Goal: Transaction & Acquisition: Purchase product/service

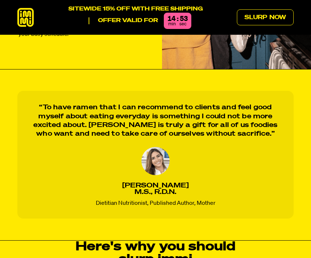
click at [275, 20] on link "Slurp Now" at bounding box center [265, 17] width 57 height 16
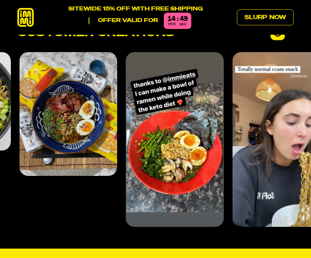
scroll to position [2400, 0]
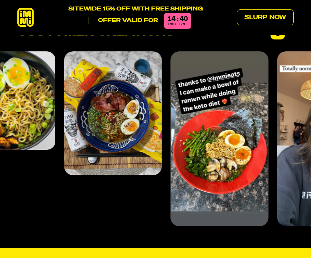
click at [151, 150] on img "2 of 4" at bounding box center [113, 112] width 98 height 123
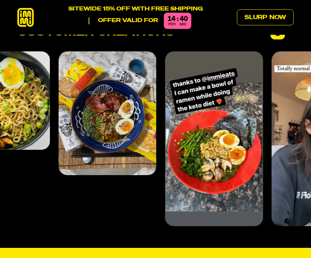
click at [130, 146] on img "2 of 4" at bounding box center [108, 112] width 98 height 123
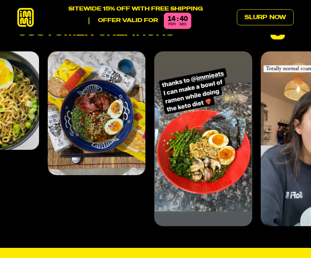
click at [118, 126] on img "2 of 4" at bounding box center [97, 112] width 98 height 123
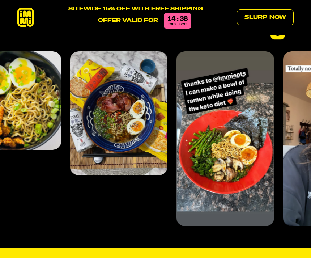
click at [139, 116] on img "2 of 4" at bounding box center [119, 112] width 98 height 123
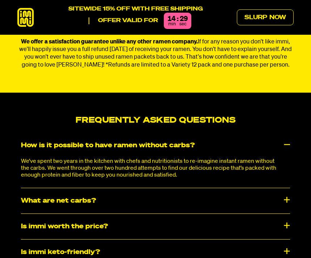
scroll to position [3026, 0]
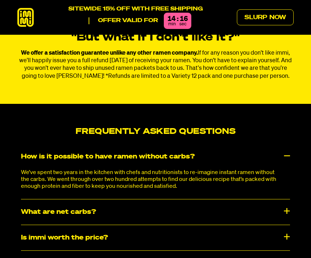
click at [276, 199] on div "What are net carbs?" at bounding box center [155, 211] width 269 height 25
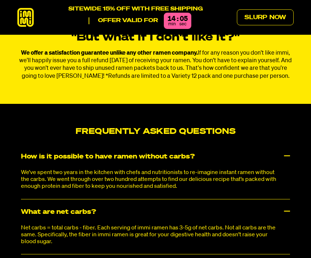
click at [281, 199] on div "What are net carbs?" at bounding box center [155, 211] width 269 height 25
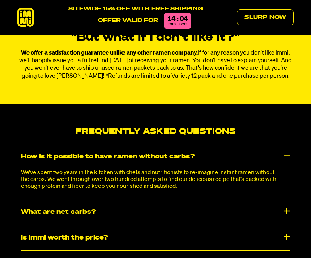
click at [275, 225] on div "Is immi worth the price?" at bounding box center [155, 237] width 269 height 25
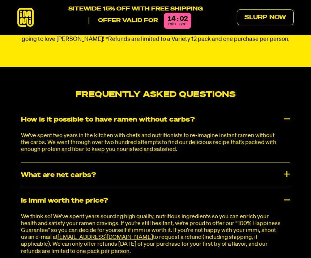
scroll to position [3064, 0]
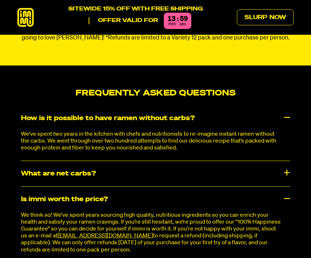
click at [283, 186] on div "Is immi worth the price?" at bounding box center [155, 198] width 269 height 25
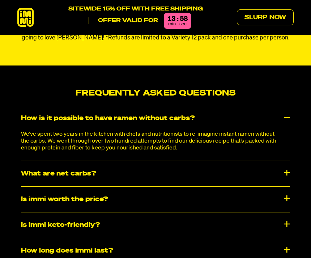
click at [276, 215] on div "Is immi keto-friendly?" at bounding box center [155, 224] width 269 height 25
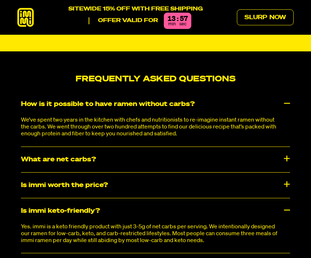
scroll to position [3079, 0]
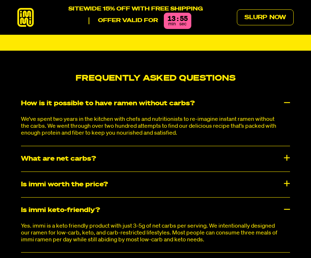
click at [286, 197] on div "Is immi keto-friendly?" at bounding box center [155, 209] width 269 height 25
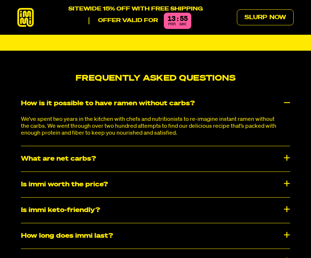
click at [278, 223] on div "How long does immi last?" at bounding box center [155, 235] width 269 height 25
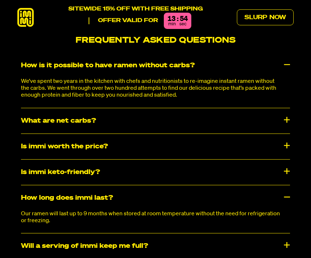
scroll to position [3117, 0]
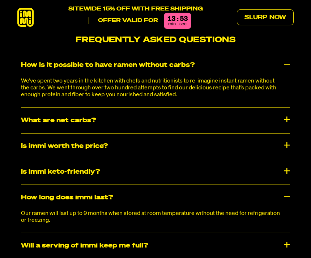
click at [284, 185] on div "How long does immi last?" at bounding box center [155, 197] width 269 height 25
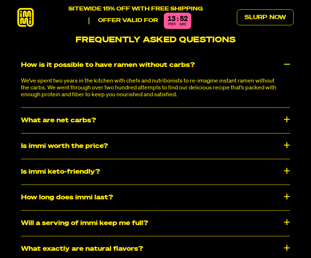
click at [284, 210] on div "Will a serving of immi keep me full?" at bounding box center [155, 222] width 269 height 25
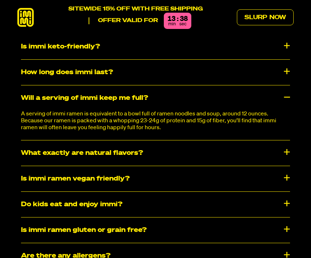
scroll to position [3247, 0]
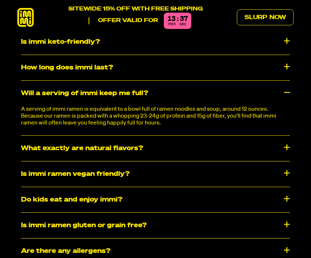
click at [289, 161] on div "Is immi ramen vegan friendly?" at bounding box center [155, 173] width 269 height 25
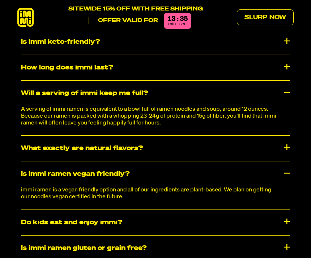
click at [285, 161] on div "Is immi ramen vegan friendly?" at bounding box center [155, 173] width 269 height 25
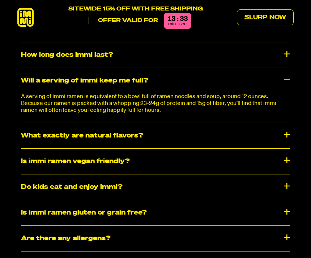
scroll to position [3260, 0]
click at [293, 174] on div "Frequently Asked Questions How is it possible to have ramen without carbs? We’v…" at bounding box center [155, 88] width 303 height 391
click at [289, 174] on div "Do kids eat and enjoy immi?" at bounding box center [155, 186] width 269 height 25
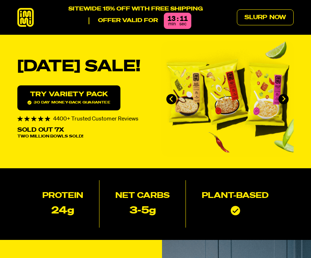
scroll to position [0, 0]
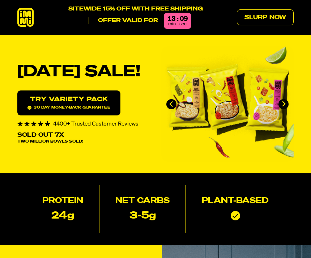
click at [101, 105] on link "Try variety Pack 30 day money-back guarantee" at bounding box center [68, 102] width 103 height 25
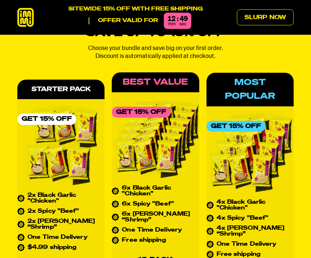
scroll to position [2677, 0]
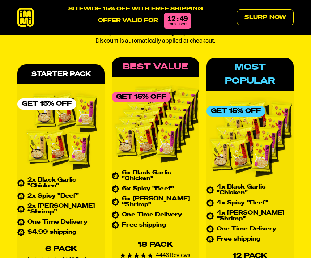
click at [251, 189] on li "4x Black Garlic "Chicken"" at bounding box center [249, 190] width 87 height 12
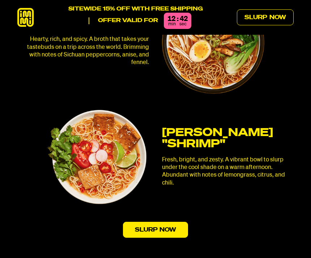
scroll to position [1743, 0]
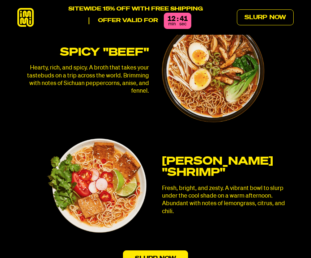
click at [19, 16] on icon at bounding box center [25, 17] width 17 height 19
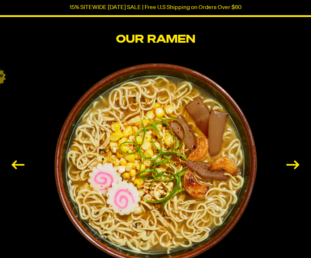
scroll to position [1054, 0]
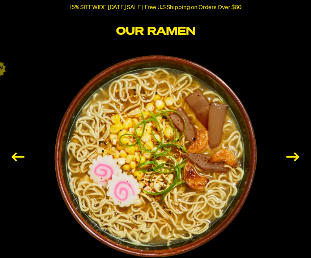
click at [290, 152] on div "Next slide" at bounding box center [292, 156] width 13 height 9
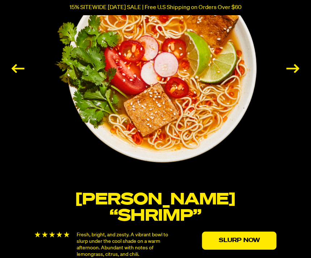
scroll to position [1142, 0]
click at [296, 64] on div "Next slide" at bounding box center [292, 68] width 13 height 9
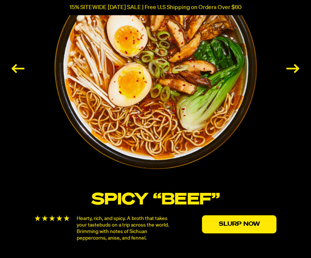
click at [297, 69] on div "Next slide" at bounding box center [292, 68] width 13 height 9
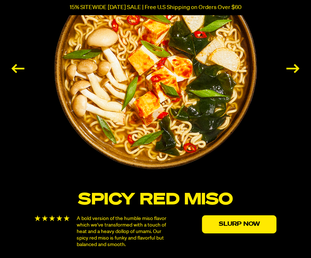
click at [296, 73] on div "Next slide" at bounding box center [292, 68] width 13 height 9
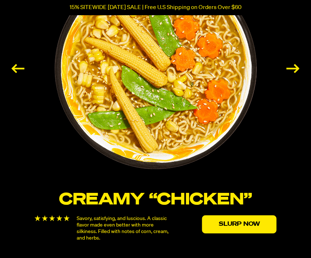
click at [294, 73] on div "Next slide" at bounding box center [292, 68] width 13 height 9
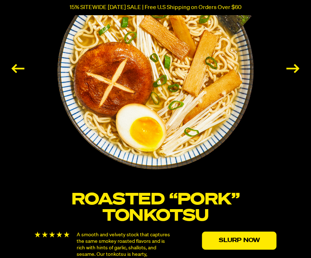
click at [297, 73] on div "Next slide" at bounding box center [292, 68] width 13 height 9
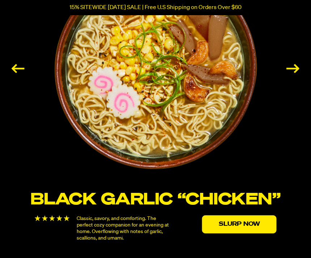
click at [296, 73] on div "Next slide" at bounding box center [292, 68] width 13 height 9
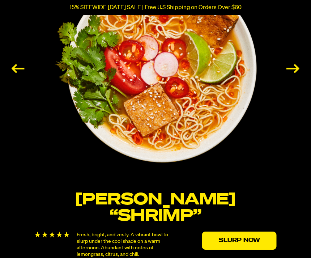
click at [299, 73] on div "Next slide" at bounding box center [292, 68] width 13 height 9
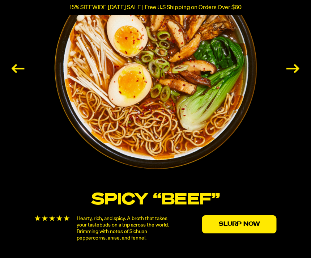
click at [299, 73] on div "Next slide" at bounding box center [292, 68] width 13 height 9
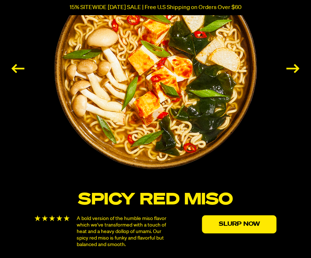
click at [24, 65] on div "Previous slide" at bounding box center [18, 68] width 13 height 9
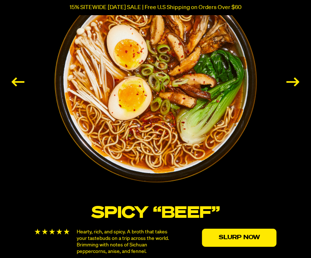
scroll to position [1129, 0]
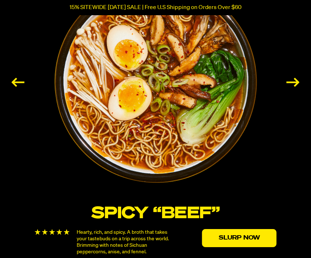
click at [299, 79] on div "Next slide" at bounding box center [292, 82] width 13 height 9
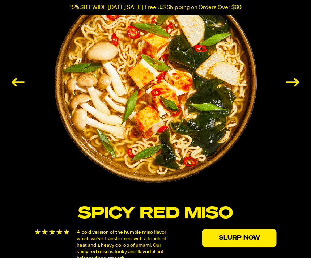
click at [299, 87] on div "Next slide" at bounding box center [292, 82] width 13 height 9
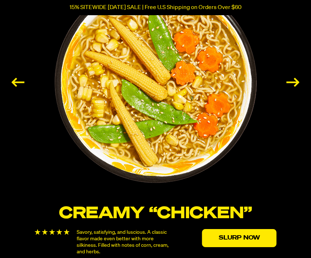
click at [299, 87] on div "Next slide" at bounding box center [292, 82] width 13 height 9
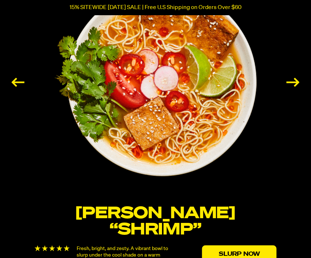
click at [298, 87] on div "Next slide" at bounding box center [292, 82] width 13 height 9
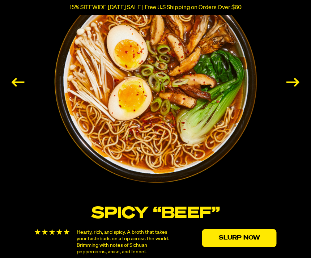
click at [255, 229] on link "Slurp Now" at bounding box center [239, 238] width 74 height 18
